Goal: Task Accomplishment & Management: Complete application form

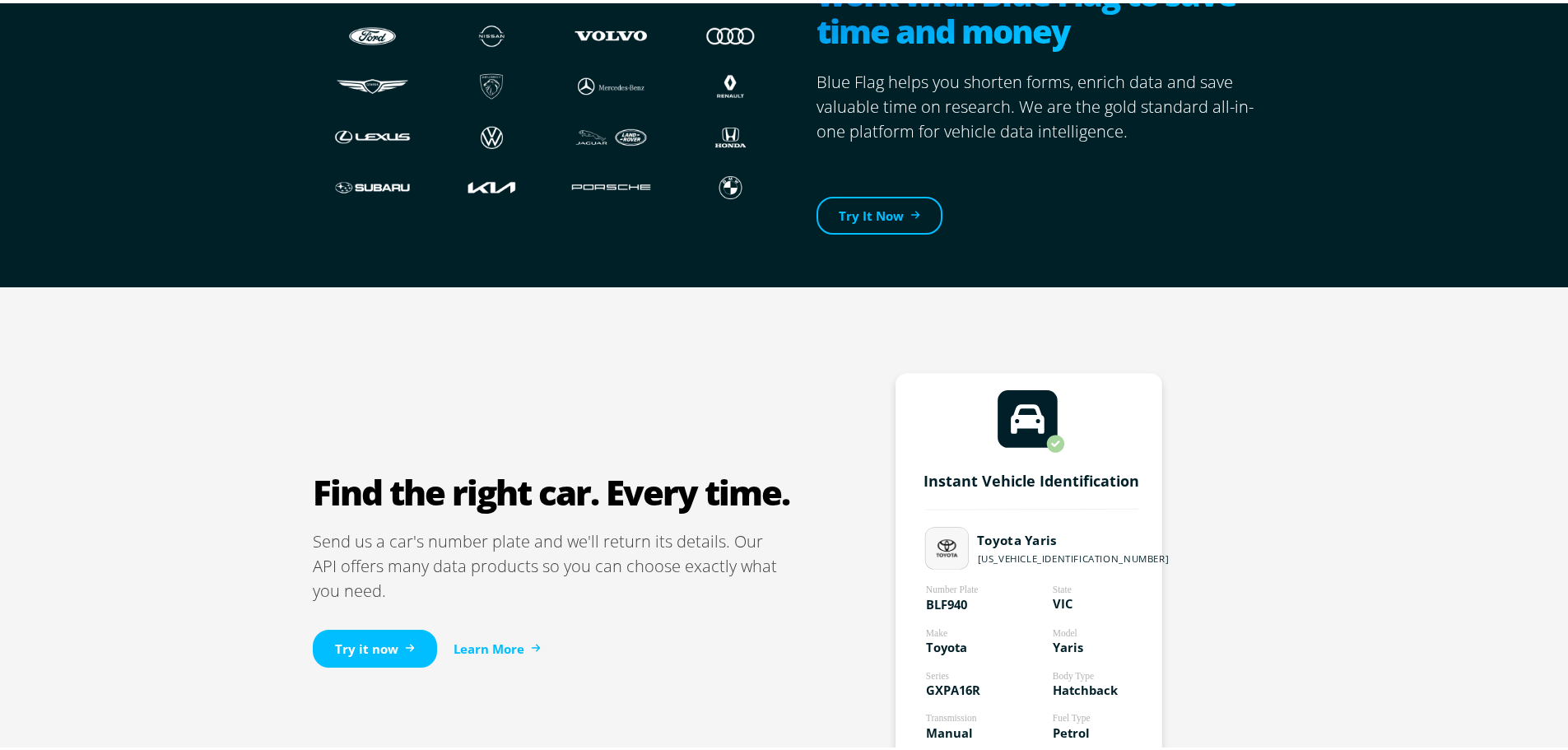
scroll to position [824, 0]
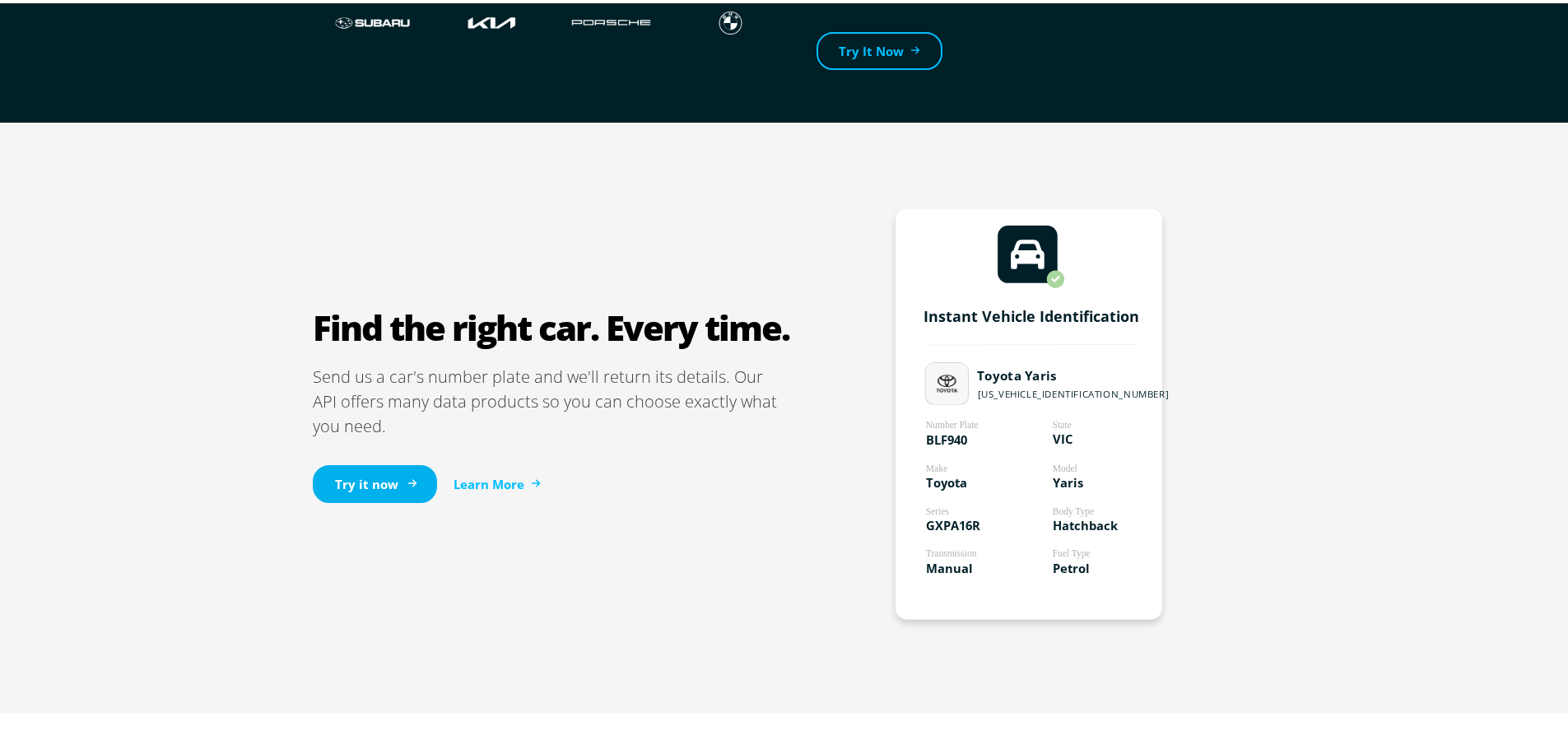
click at [368, 479] on link "Try it now" at bounding box center [374, 480] width 124 height 38
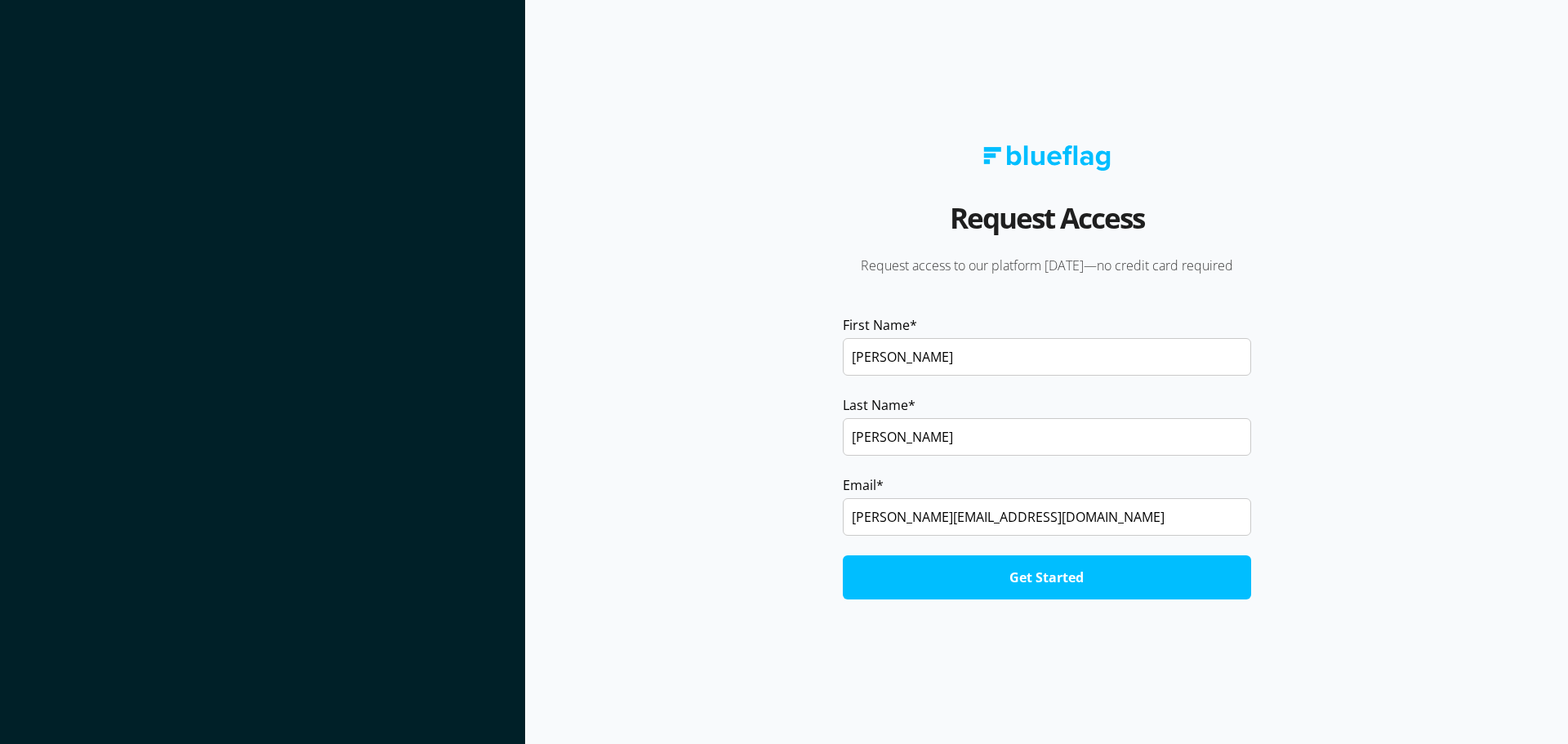
click at [1060, 580] on input "Get Started" at bounding box center [1047, 577] width 408 height 44
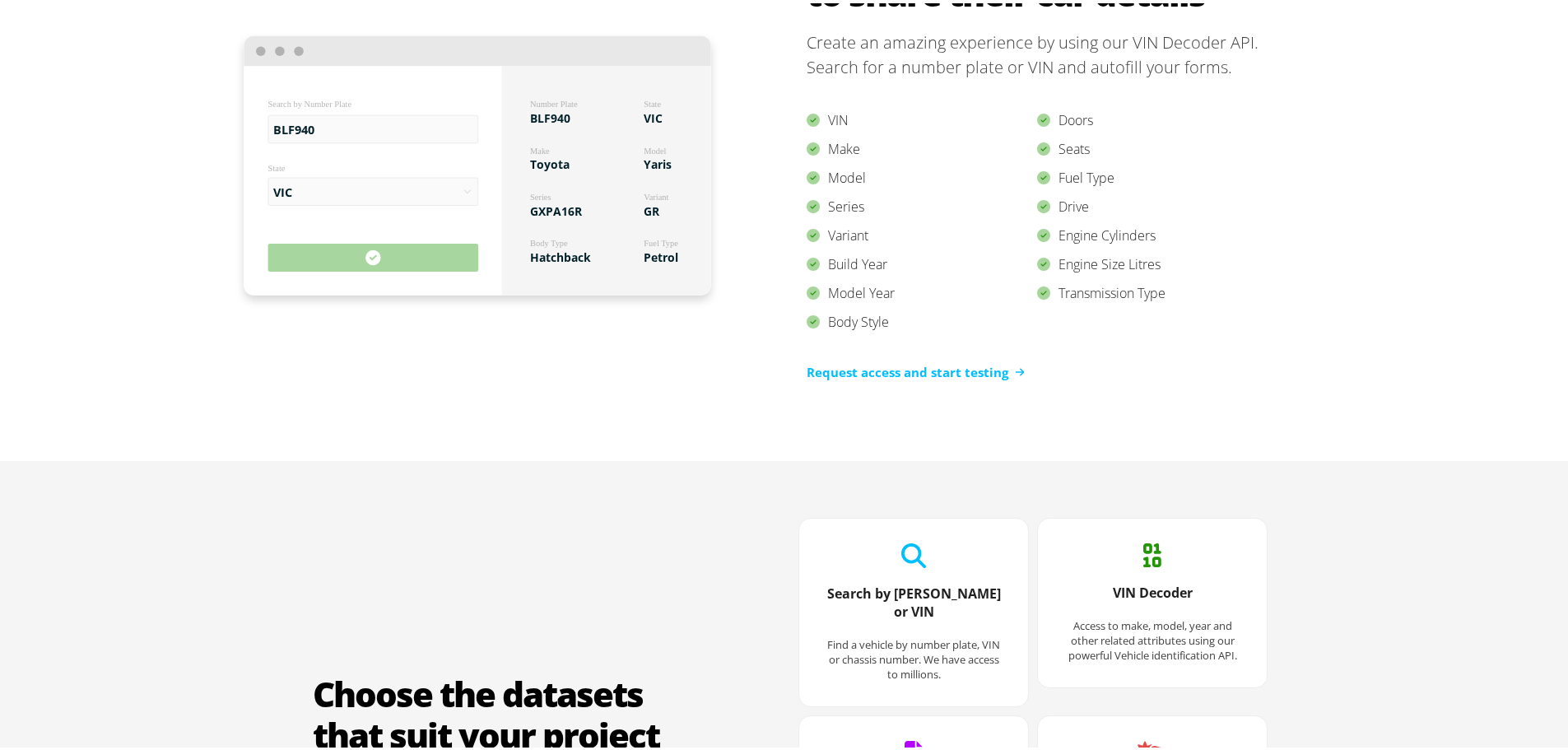
scroll to position [1812, 0]
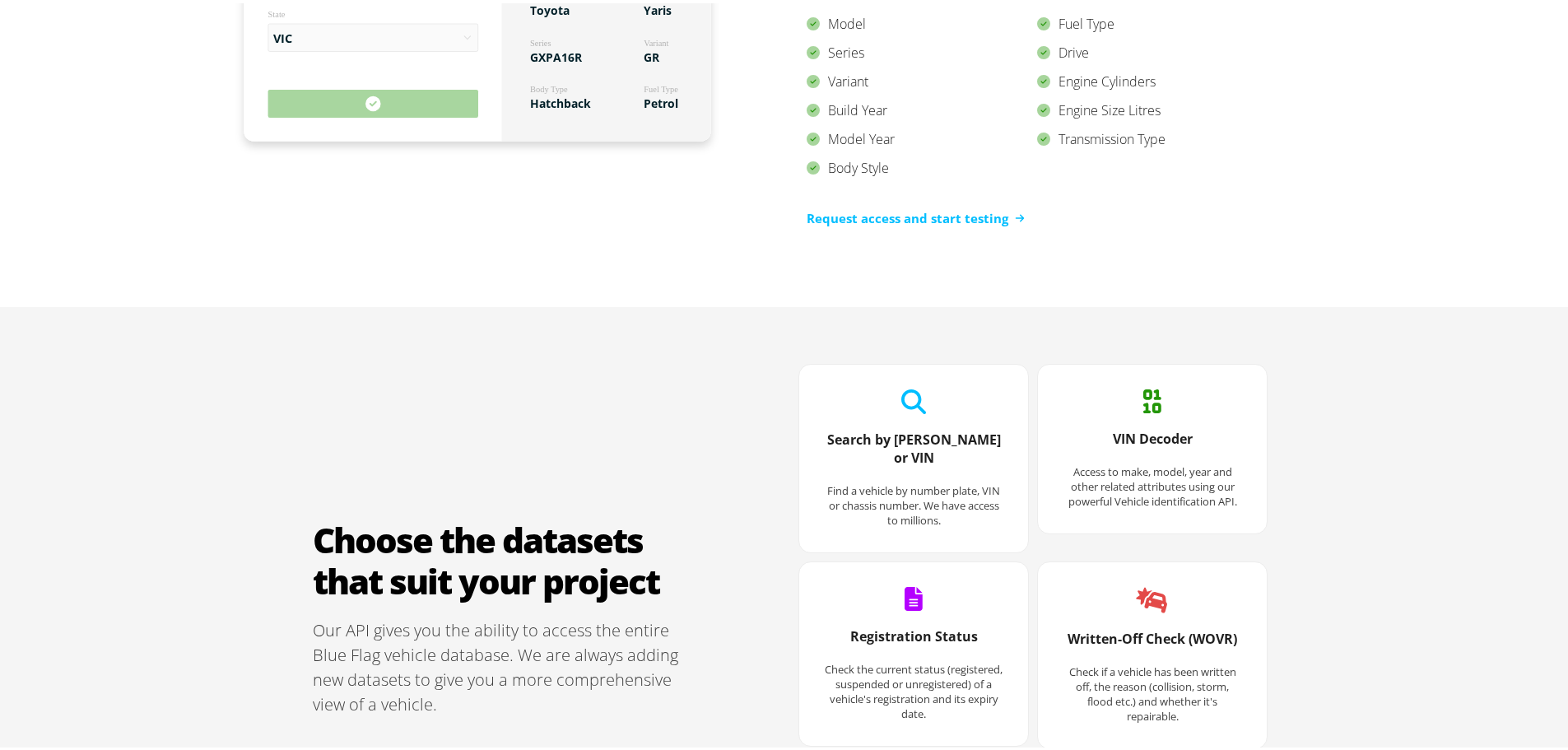
click at [916, 397] on icon at bounding box center [913, 398] width 24 height 25
click at [906, 500] on p "Find a vehicle by number plate, VIN or chassis number. We have access to millio…" at bounding box center [913, 502] width 179 height 44
click at [959, 496] on p "Find a vehicle by number plate, VIN or chassis number. We have access to millio…" at bounding box center [913, 502] width 179 height 44
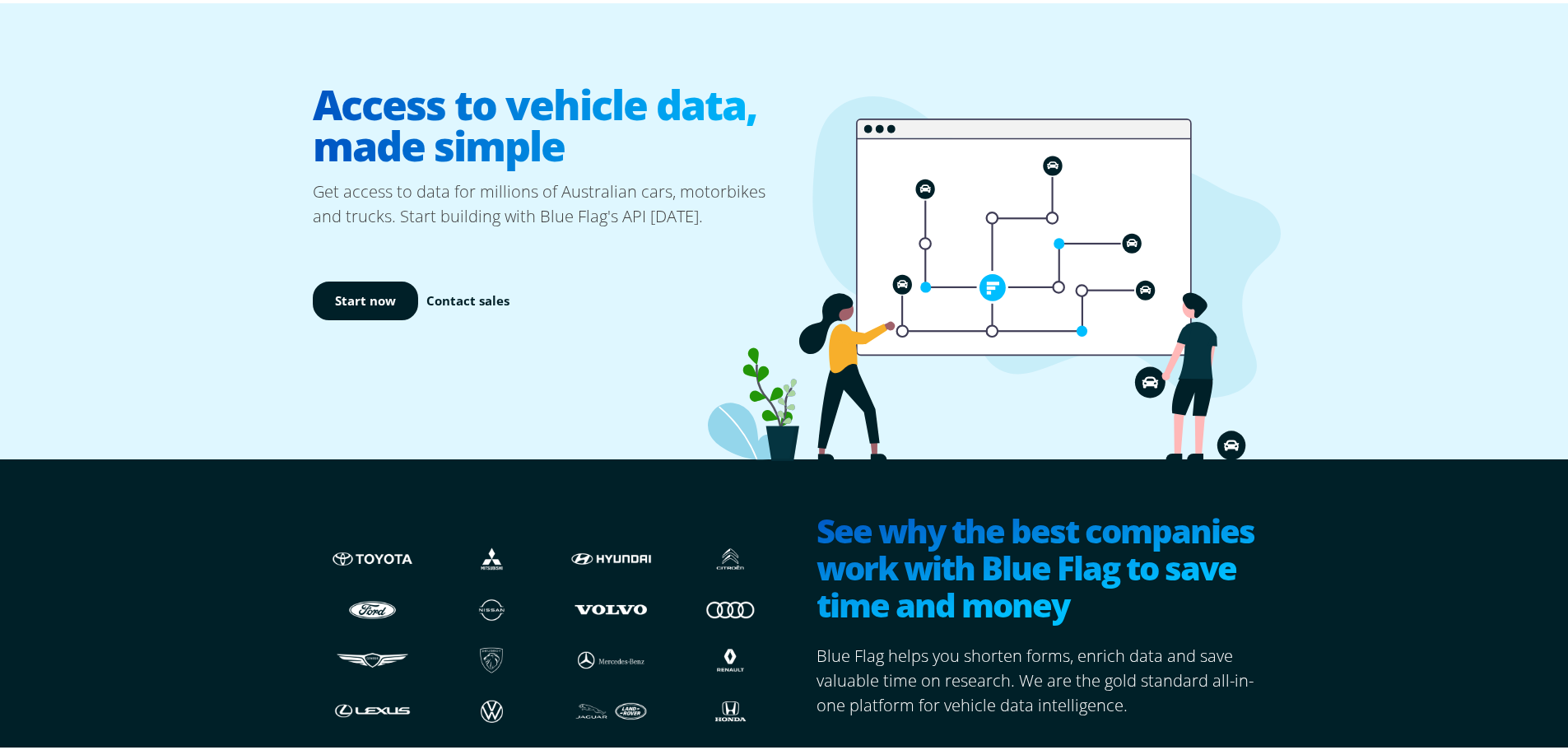
scroll to position [0, 0]
